Goal: Find specific page/section: Find specific page/section

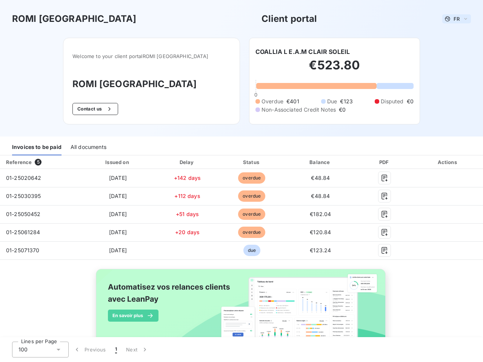
click at [453, 19] on span "FR" at bounding box center [456, 19] width 6 height 6
click at [104, 109] on button "Contact us" at bounding box center [95, 109] width 46 height 12
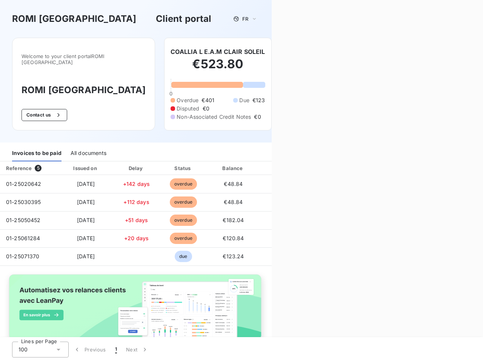
click at [299, 52] on div "Contact us Fill out the form below, and a member of our team will get back to y…" at bounding box center [376, 181] width 211 height 362
click at [37, 147] on div "Invoices to be paid" at bounding box center [36, 154] width 49 height 16
click at [88, 147] on div "All documents" at bounding box center [89, 154] width 36 height 16
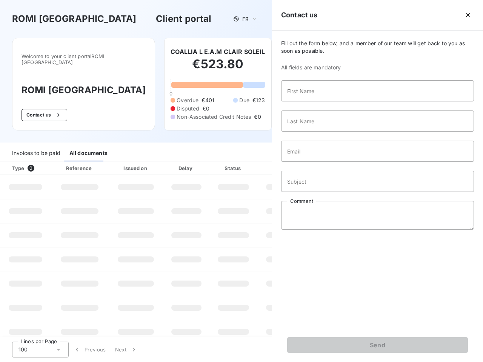
click at [39, 162] on th "Type 0" at bounding box center [25, 168] width 51 height 14
click at [116, 162] on th "Issued on" at bounding box center [135, 168] width 55 height 14
click at [184, 162] on th "Delay" at bounding box center [186, 168] width 46 height 14
click at [248, 162] on th "Status" at bounding box center [233, 168] width 48 height 14
click at [316, 162] on div "Fill out the form below, and a member of our team will get back to you as soon …" at bounding box center [377, 179] width 211 height 297
